Goal: Use online tool/utility: Utilize a website feature to perform a specific function

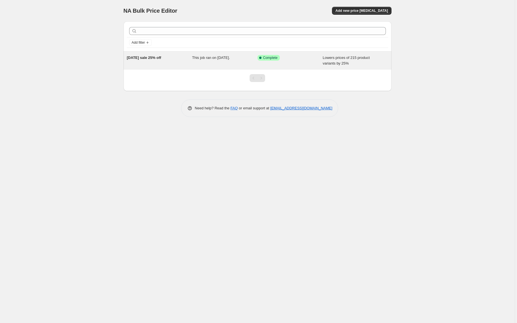
click at [207, 61] on div "This job ran on [DATE]." at bounding box center [224, 60] width 65 height 11
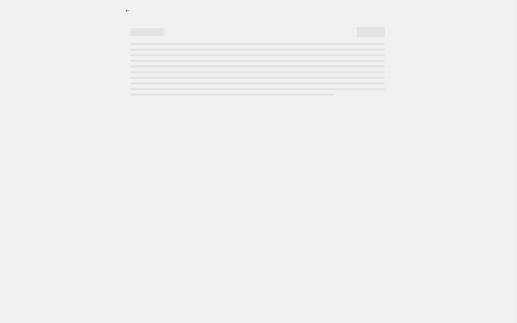
select select "percentage"
select select "no_change"
select select "inventory_quantity"
select select ">"
select select "product_status"
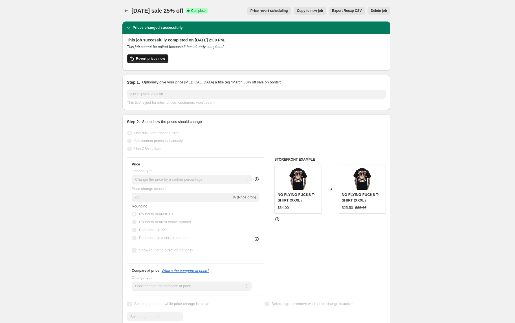
click at [154, 57] on span "Revert prices now" at bounding box center [150, 58] width 29 height 5
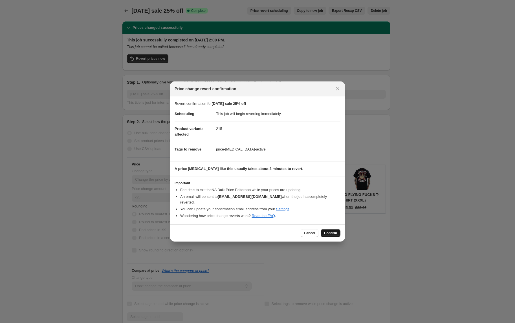
click at [328, 231] on span "Confirm" at bounding box center [330, 233] width 13 height 5
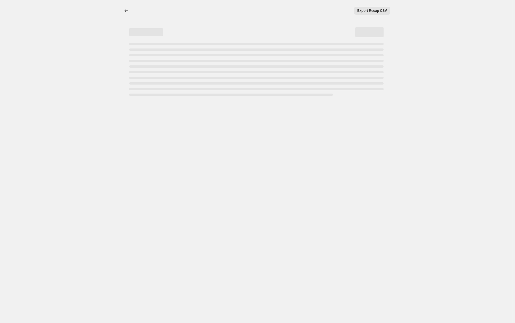
select select "percentage"
select select "no_change"
select select "inventory_quantity"
select select ">"
select select "product_status"
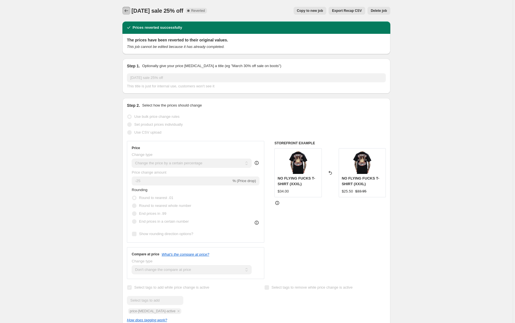
click at [125, 14] on button "Price change jobs" at bounding box center [126, 11] width 8 height 8
